Goal: Information Seeking & Learning: Learn about a topic

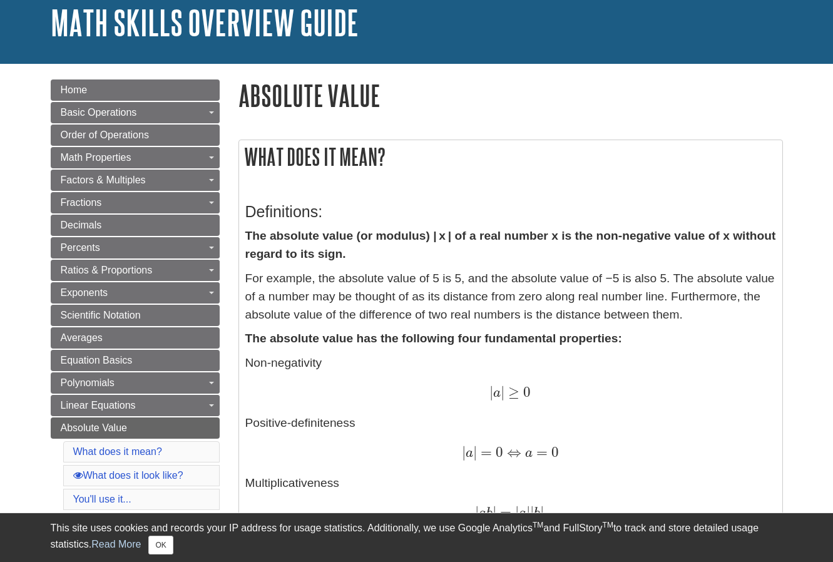
scroll to position [63, 0]
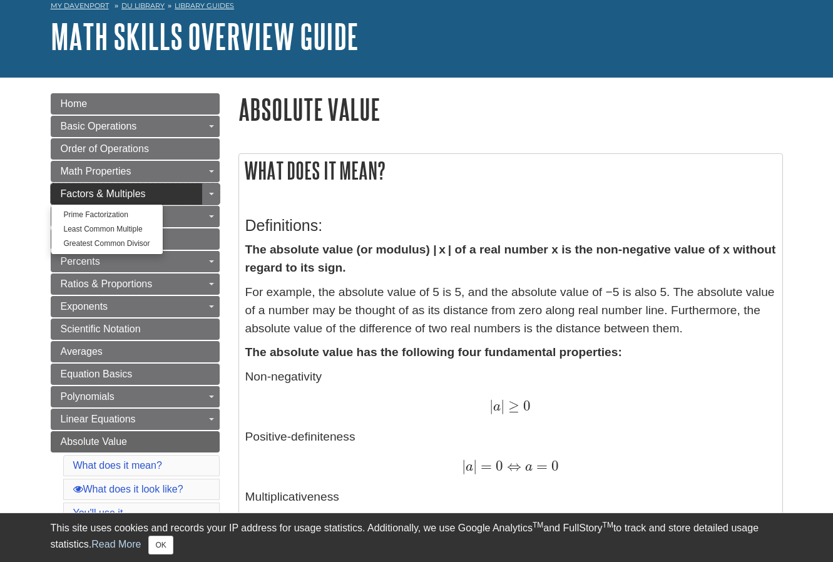
click at [127, 195] on span "Factors & Multiples" at bounding box center [103, 193] width 85 height 11
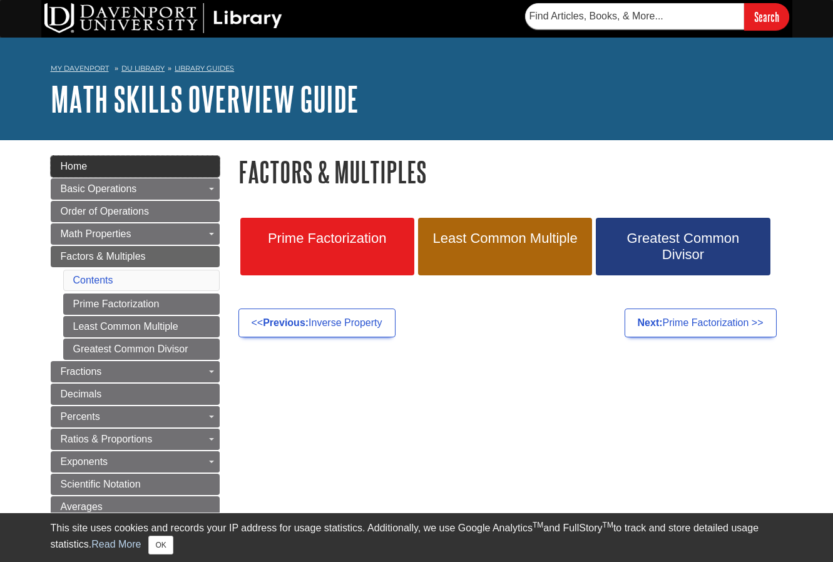
click at [93, 163] on link "Home" at bounding box center [135, 166] width 169 height 21
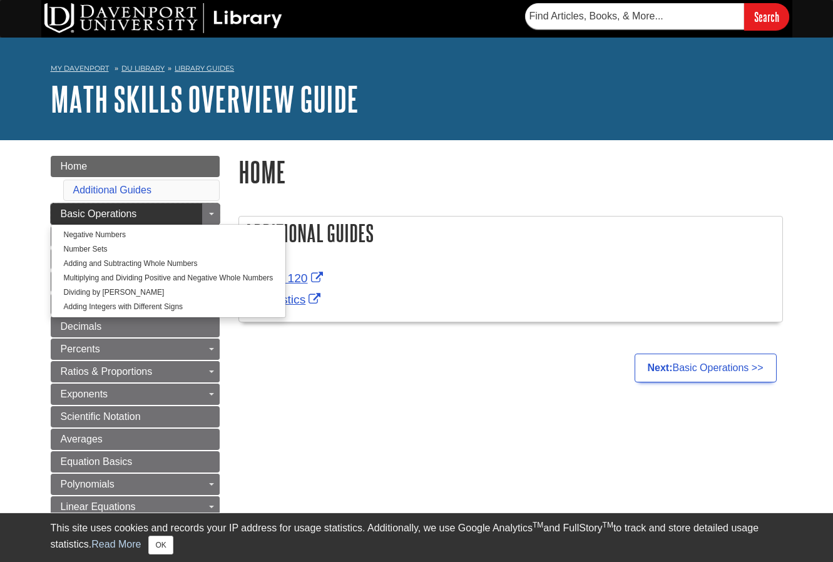
click at [129, 212] on span "Basic Operations" at bounding box center [99, 213] width 76 height 11
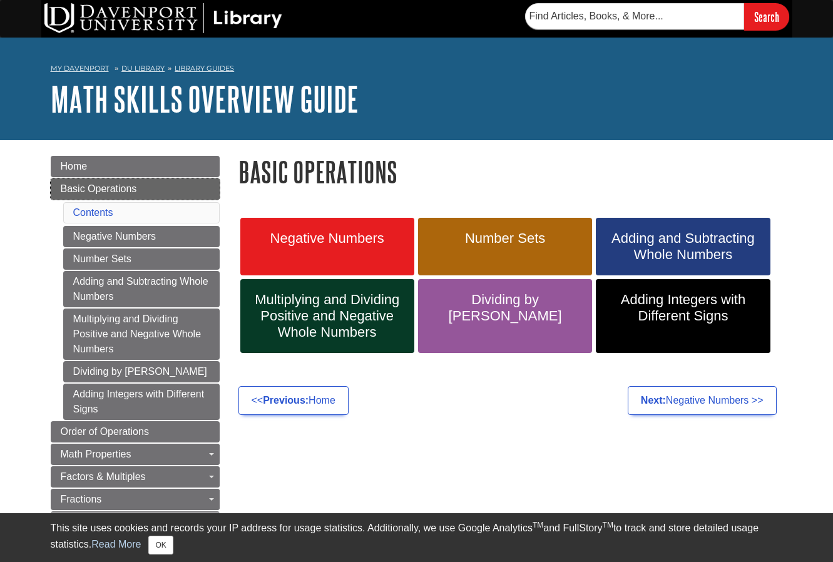
click at [120, 187] on span "Basic Operations" at bounding box center [99, 188] width 76 height 11
click at [108, 185] on span "Basic Operations" at bounding box center [99, 188] width 76 height 11
click at [106, 164] on link "Home" at bounding box center [135, 166] width 169 height 21
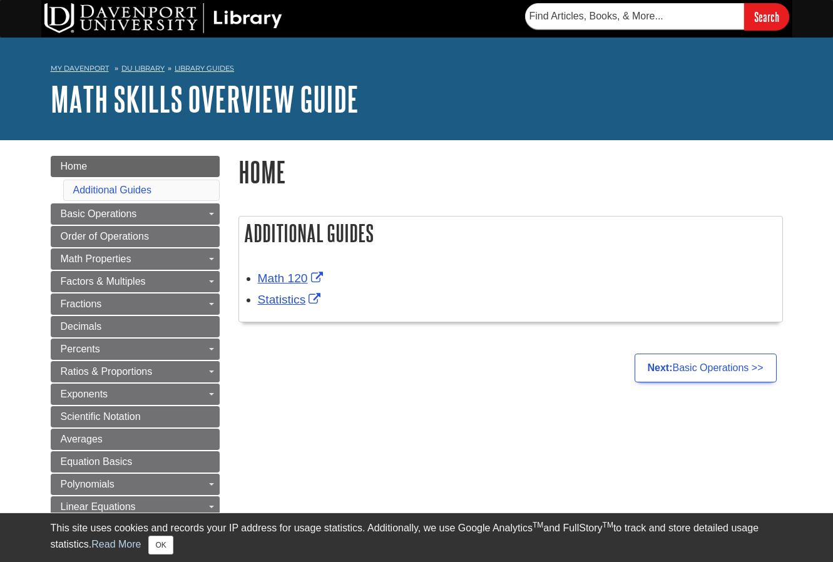
click at [324, 232] on h2 "Additional Guides" at bounding box center [510, 233] width 543 height 33
click at [128, 185] on link "Additional Guides" at bounding box center [112, 190] width 78 height 11
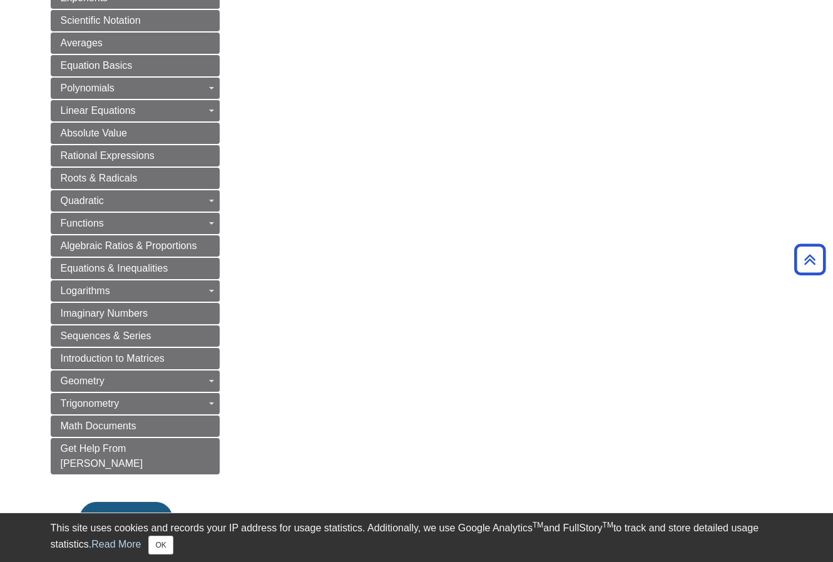
scroll to position [376, 0]
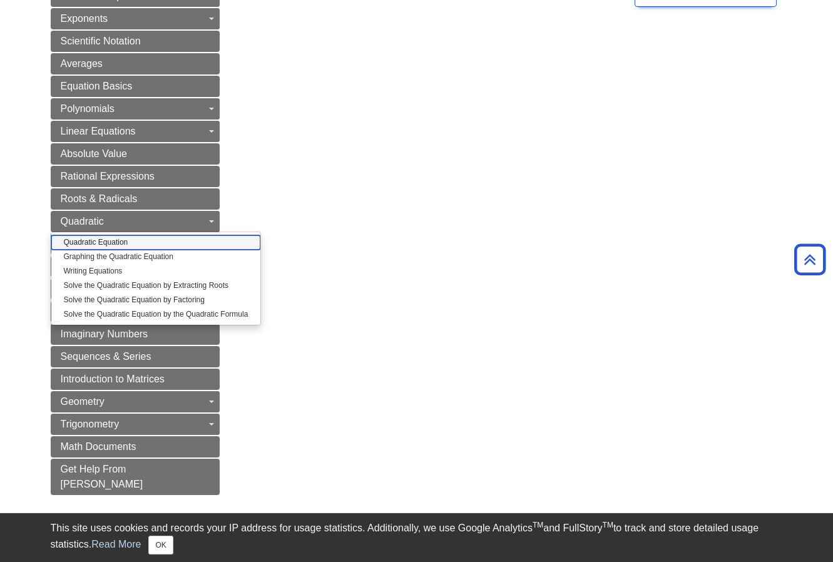
click at [126, 245] on link "Quadratic Equation" at bounding box center [156, 242] width 210 height 14
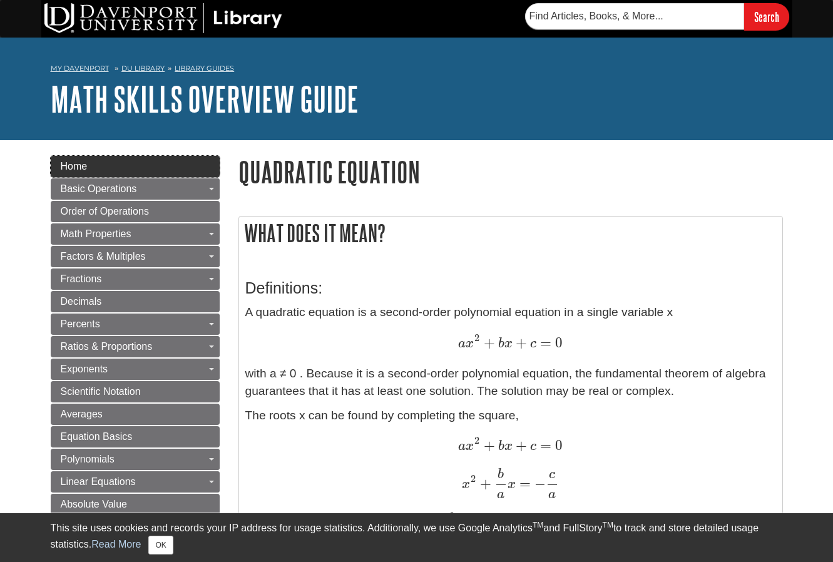
click at [68, 161] on span "Home" at bounding box center [74, 166] width 27 height 11
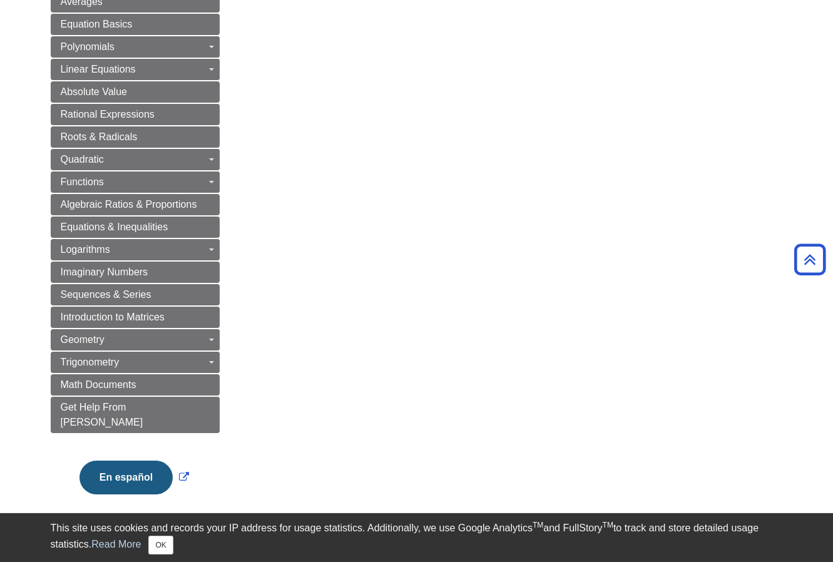
scroll to position [438, 0]
click at [508, 274] on div "Menu Home Additional Guides Basic Operations Toggle Dropdown Negative Numbers N…" at bounding box center [416, 118] width 751 height 832
